Goal: Task Accomplishment & Management: Manage account settings

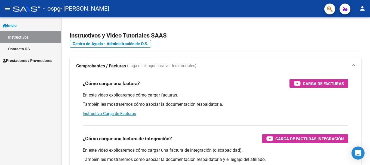
click at [11, 100] on div "Inicio Instructivos Contacto OS Prestadores / Proveedores Facturas - Listado/Ca…" at bounding box center [30, 91] width 61 height 148
click at [362, 7] on mat-icon "person" at bounding box center [362, 8] width 7 height 7
click at [356, 26] on button "person Mi Perfil" at bounding box center [351, 22] width 33 height 13
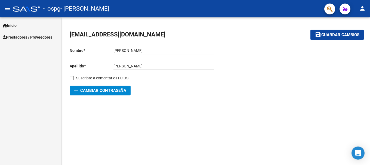
click at [76, 89] on mat-icon "add" at bounding box center [76, 91] width 7 height 7
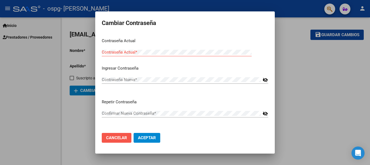
click at [117, 139] on span "Cancelar" at bounding box center [116, 137] width 21 height 5
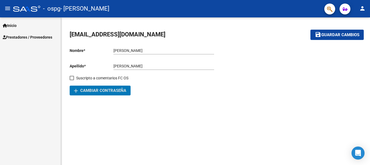
click at [12, 26] on span "Inicio" at bounding box center [10, 26] width 14 height 6
click at [22, 40] on span "Prestadores / Proveedores" at bounding box center [27, 37] width 49 height 6
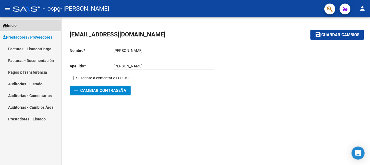
click at [13, 28] on span "Inicio" at bounding box center [10, 26] width 14 height 6
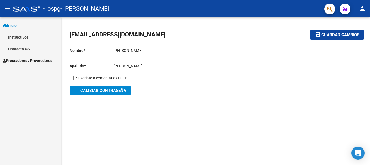
click at [360, 11] on mat-icon "person" at bounding box center [362, 8] width 7 height 7
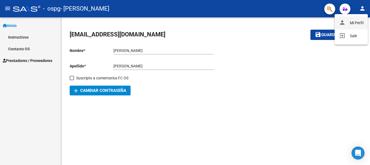
click at [358, 24] on button "person Mi Perfil" at bounding box center [351, 22] width 33 height 13
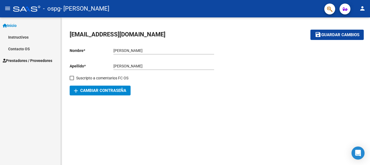
click at [363, 14] on button "person" at bounding box center [362, 8] width 11 height 11
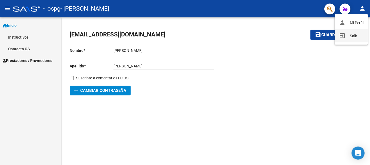
click at [354, 35] on button "exit_to_app Salir" at bounding box center [351, 35] width 33 height 13
